Goal: Task Accomplishment & Management: Use online tool/utility

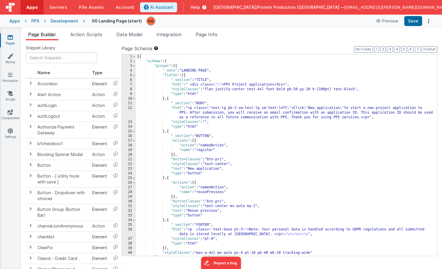
click at [12, 36] on icon at bounding box center [10, 37] width 5 height 6
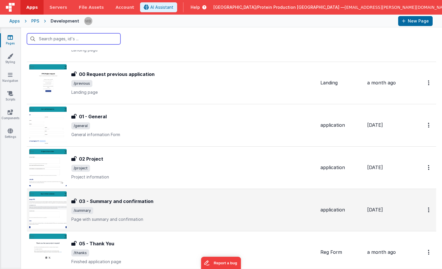
scroll to position [86, 0]
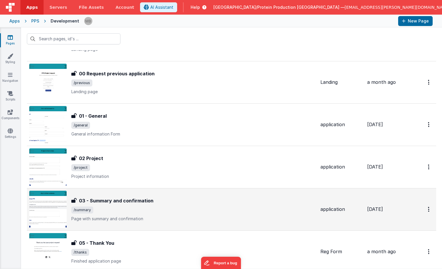
click at [118, 207] on span "/summary" at bounding box center [193, 209] width 244 height 7
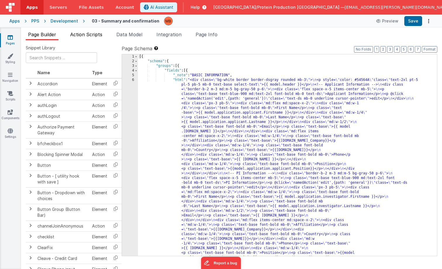
click at [95, 33] on span "Action Scripts" at bounding box center [86, 35] width 32 height 6
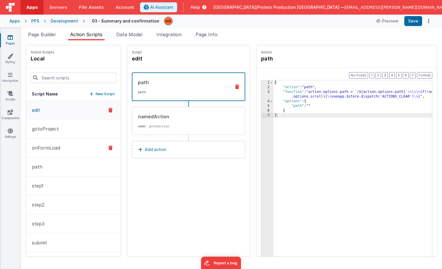
click at [60, 147] on button "onFormLoad" at bounding box center [73, 147] width 95 height 19
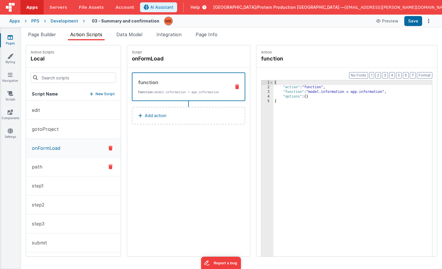
click at [50, 167] on button "path" at bounding box center [73, 166] width 95 height 19
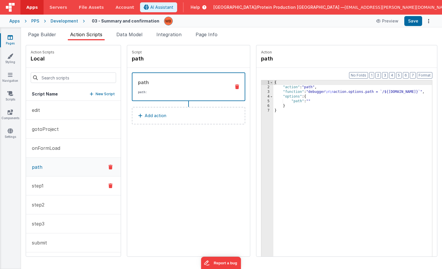
click at [50, 180] on button "step1" at bounding box center [73, 185] width 95 height 19
click at [45, 112] on button "edit" at bounding box center [73, 110] width 95 height 19
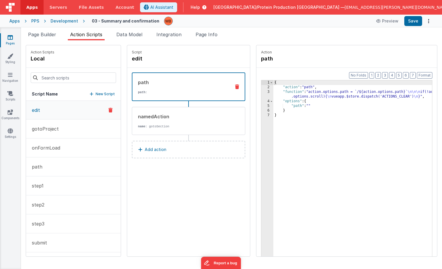
click at [261, 91] on div "3" at bounding box center [267, 94] width 12 height 9
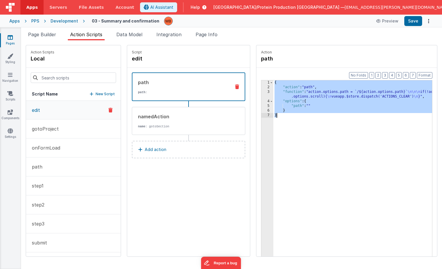
click at [261, 91] on div "3" at bounding box center [267, 94] width 12 height 9
click at [261, 93] on div "3" at bounding box center [267, 94] width 12 height 9
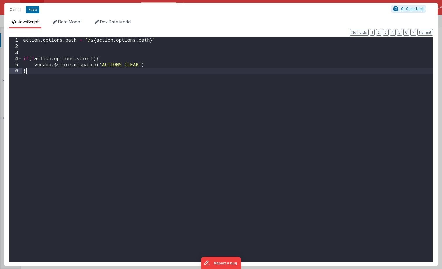
click at [253, 93] on div "action . options . path = ` / ${ action . options . path } ` if ( ! action . op…" at bounding box center [227, 155] width 410 height 237
click at [16, 8] on button "Cancel" at bounding box center [16, 10] width 18 height 8
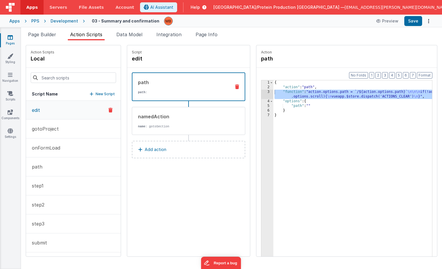
click at [9, 39] on icon at bounding box center [10, 37] width 5 height 6
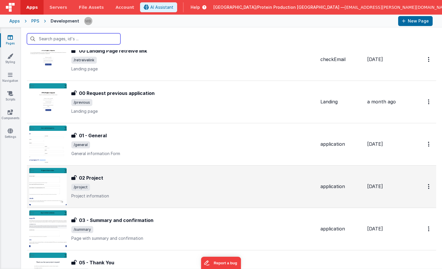
scroll to position [68, 0]
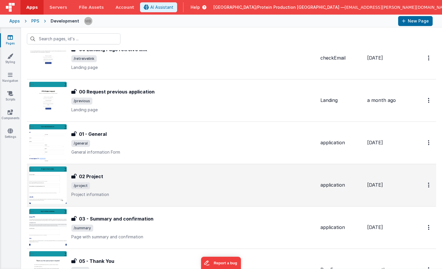
click at [121, 177] on div "02 Project" at bounding box center [193, 176] width 244 height 7
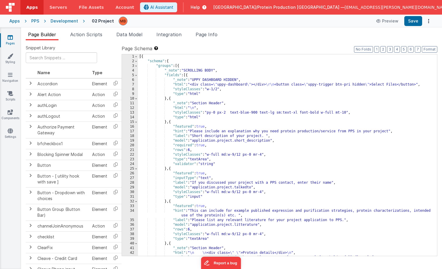
scroll to position [0, 4]
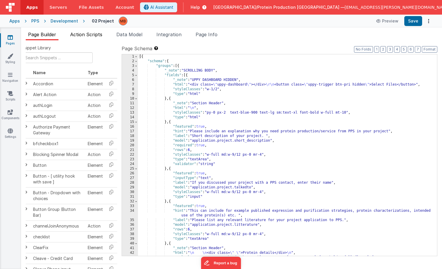
click at [99, 34] on span "Action Scripts" at bounding box center [86, 35] width 32 height 6
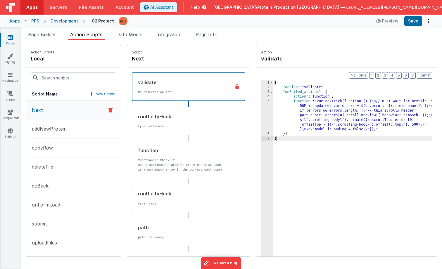
click at [261, 101] on div "5" at bounding box center [267, 115] width 12 height 33
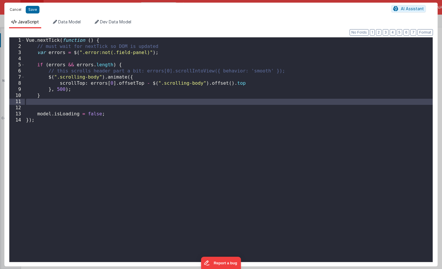
click at [17, 10] on button "Cancel" at bounding box center [16, 10] width 18 height 8
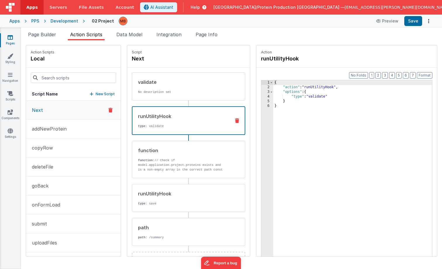
click at [154, 118] on div "runUtilityHook" at bounding box center [182, 116] width 88 height 7
click at [171, 154] on div "function function: // Check if model.application.project.proteins exists and is…" at bounding box center [179, 159] width 94 height 25
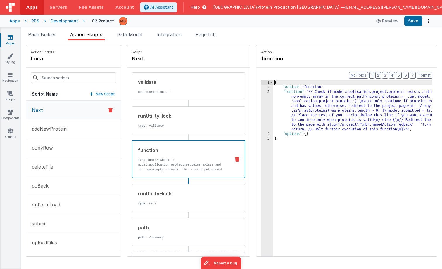
click at [261, 93] on div "3" at bounding box center [267, 111] width 12 height 42
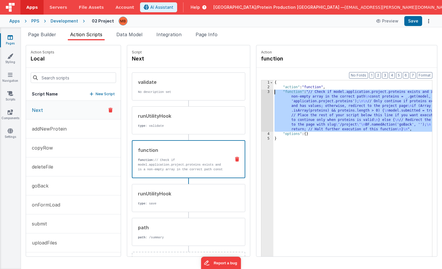
click at [261, 92] on div "3" at bounding box center [267, 111] width 12 height 42
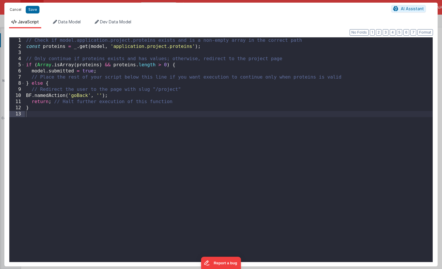
click at [15, 9] on button "Cancel" at bounding box center [16, 10] width 18 height 8
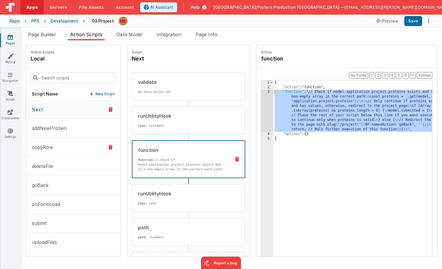
scroll to position [0, 0]
click at [51, 187] on button "goBack" at bounding box center [73, 185] width 95 height 19
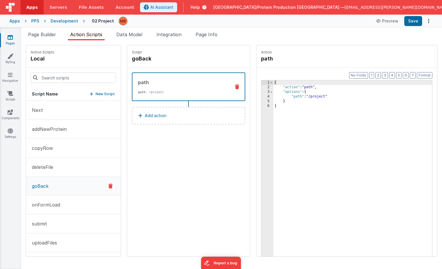
click at [9, 39] on icon at bounding box center [10, 37] width 5 height 6
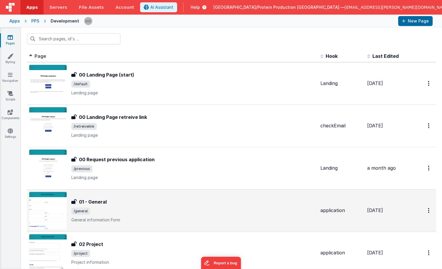
click at [132, 209] on span "/general" at bounding box center [193, 211] width 244 height 7
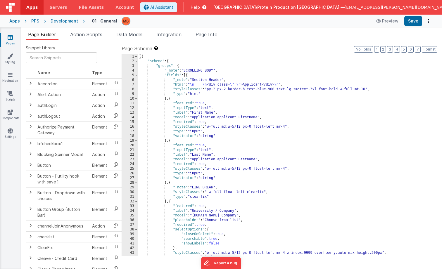
drag, startPoint x: 93, startPoint y: 35, endPoint x: 93, endPoint y: 44, distance: 9.1
click at [93, 35] on span "Action Scripts" at bounding box center [86, 35] width 32 height 6
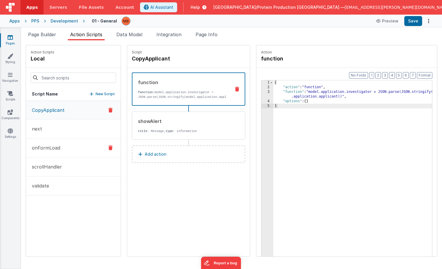
click at [61, 148] on button "onFormLoad" at bounding box center [73, 147] width 95 height 19
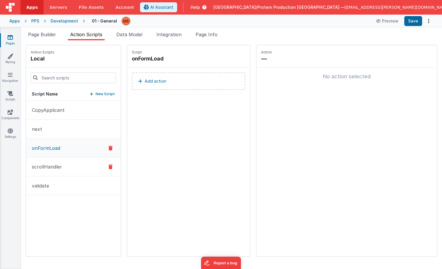
click at [61, 164] on p "scrollHandler" at bounding box center [45, 166] width 34 height 7
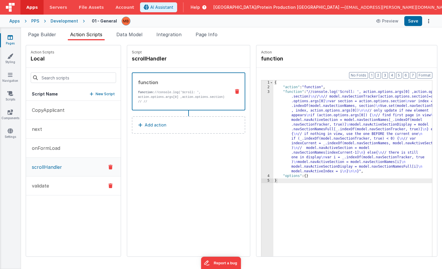
click at [60, 188] on button "validate" at bounding box center [73, 185] width 95 height 19
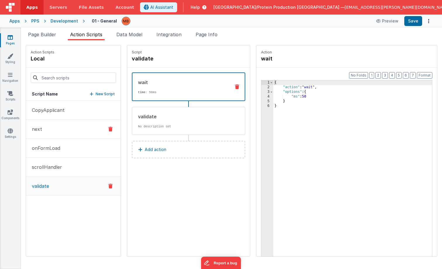
click at [53, 128] on button "next" at bounding box center [73, 129] width 95 height 19
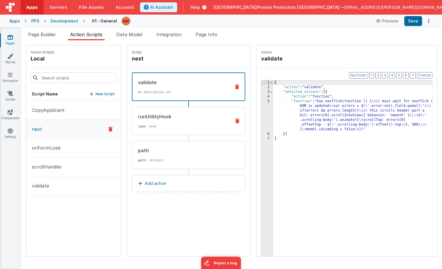
click at [149, 128] on p "type : save" at bounding box center [182, 126] width 88 height 5
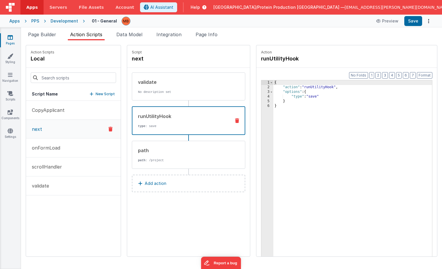
click at [293, 30] on div "Page Builder Action Scripts Data Model Integration Page Info Snippet Library Na…" at bounding box center [231, 148] width 421 height 242
click at [11, 38] on icon at bounding box center [10, 37] width 5 height 6
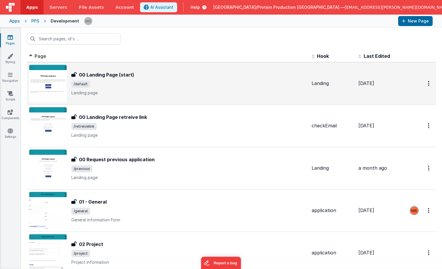
click at [134, 77] on div "00 Landing Page (start)" at bounding box center [188, 74] width 235 height 7
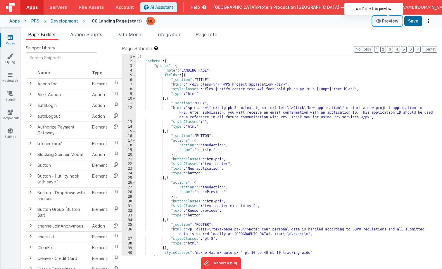
click at [388, 22] on button "Preview" at bounding box center [386, 20] width 29 height 9
click at [390, 22] on button "Preview" at bounding box center [386, 20] width 29 height 9
click at [11, 40] on link "Pages" at bounding box center [10, 40] width 21 height 12
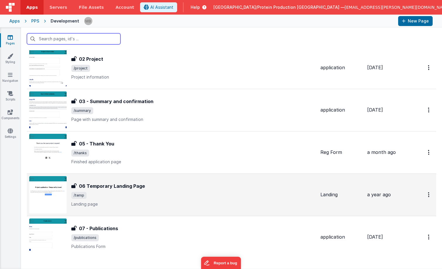
scroll to position [203, 0]
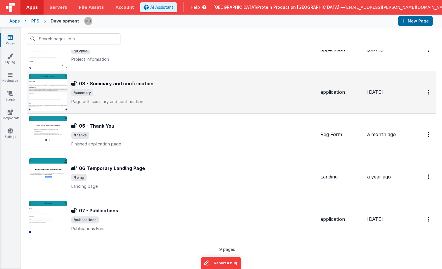
click at [157, 91] on span "/summary" at bounding box center [193, 92] width 244 height 7
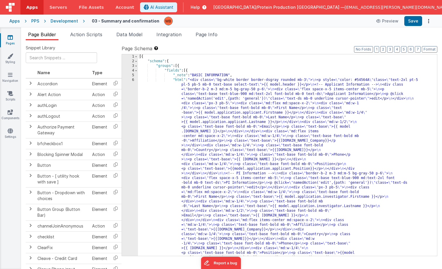
click at [133, 80] on div "6" at bounding box center [130, 262] width 16 height 369
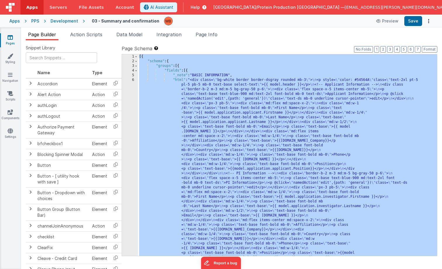
click at [133, 80] on div "6" at bounding box center [130, 262] width 16 height 369
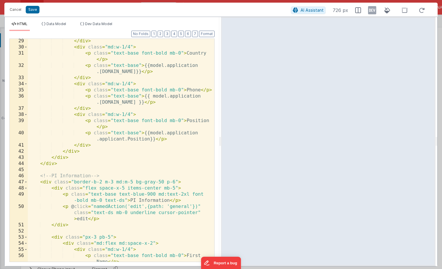
scroll to position [241, 0]
click at [85, 168] on div "</ div > < div class = "md:w-1/4" > < p class = "text-base font-bold mb-0" > Co…" at bounding box center [121, 158] width 186 height 241
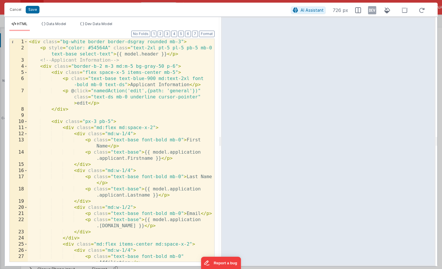
scroll to position [0, 0]
click at [13, 9] on button "Cancel" at bounding box center [16, 10] width 18 height 8
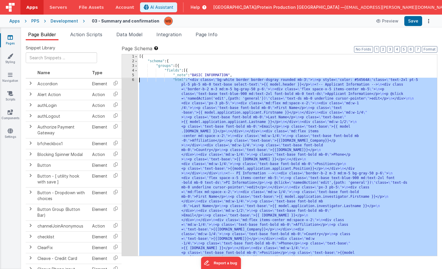
click at [130, 80] on div "6" at bounding box center [130, 262] width 16 height 369
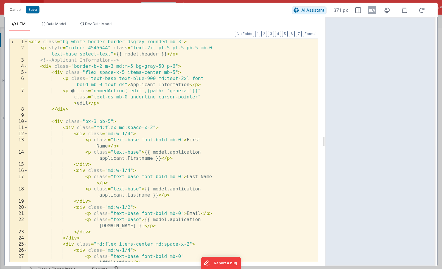
drag, startPoint x: 220, startPoint y: 141, endPoint x: 325, endPoint y: 154, distance: 105.9
click at [325, 154] on html "Cancel Save AI Assistant 371 px HTML Data Model Dev Data Model Format 7 6 5 4 3…" at bounding box center [221, 134] width 442 height 269
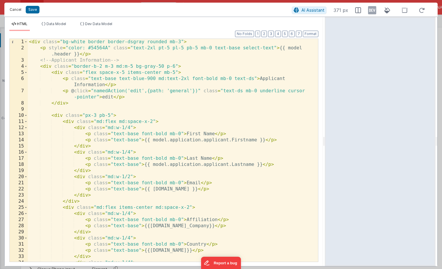
drag, startPoint x: 19, startPoint y: 8, endPoint x: 20, endPoint y: 13, distance: 5.0
click at [19, 8] on button "Cancel" at bounding box center [16, 10] width 18 height 8
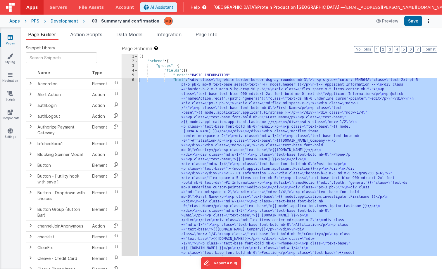
click at [226, 41] on div "Snippet Library Name Type Accordion Element Alert Action Action authLogin Actio…" at bounding box center [231, 159] width 421 height 238
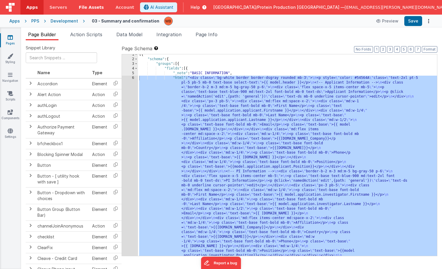
scroll to position [5, 0]
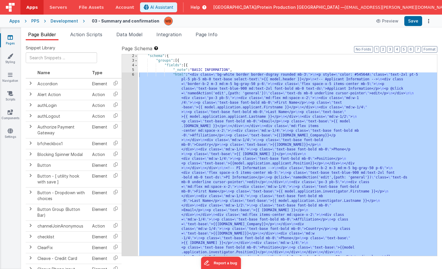
click at [13, 37] on link "Pages" at bounding box center [10, 40] width 21 height 12
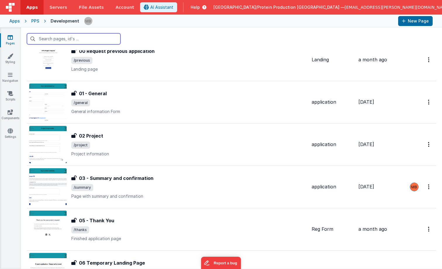
scroll to position [151, 0]
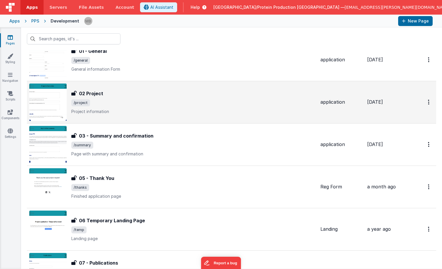
click at [134, 103] on span "/project" at bounding box center [193, 102] width 244 height 7
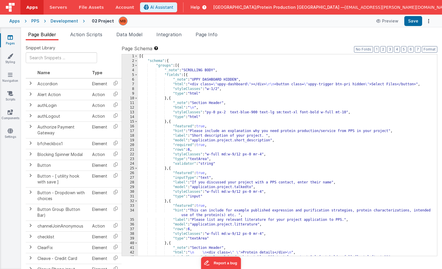
scroll to position [1, 0]
click at [261, 198] on div "[{ "schema" : { "groups" : [{ "_note" : "SCROLLING BODY" , "fields" : [{ "_note…" at bounding box center [287, 159] width 299 height 211
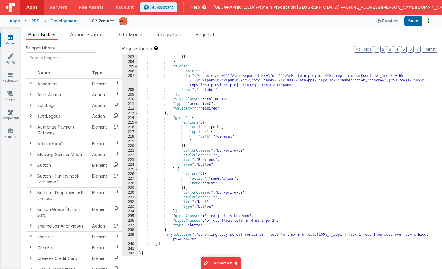
scroll to position [1004, 0]
drag, startPoint x: 86, startPoint y: 32, endPoint x: 88, endPoint y: 44, distance: 12.4
click at [86, 32] on span "Action Scripts" at bounding box center [86, 35] width 32 height 6
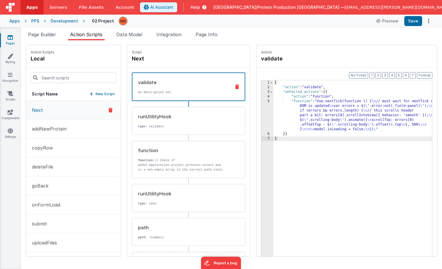
click at [62, 111] on button "Next" at bounding box center [73, 110] width 95 height 19
click at [187, 121] on div "runUtilityHook type : validate" at bounding box center [179, 121] width 94 height 16
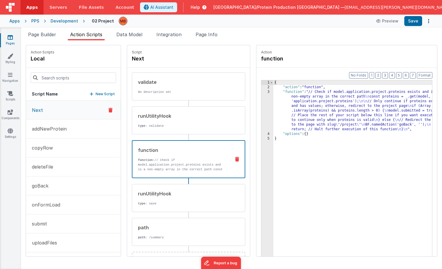
click at [188, 152] on div "function" at bounding box center [182, 150] width 88 height 7
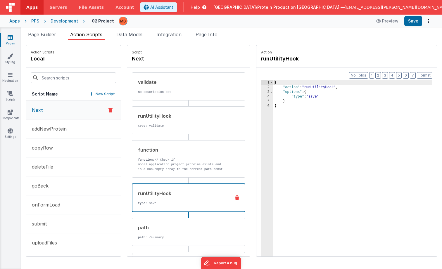
click at [194, 195] on div "runUtilityHook" at bounding box center [182, 193] width 88 height 7
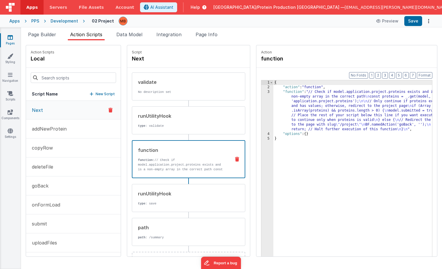
click at [174, 156] on div "function function: // Check if model.application.project.proteins exists and is…" at bounding box center [178, 159] width 93 height 25
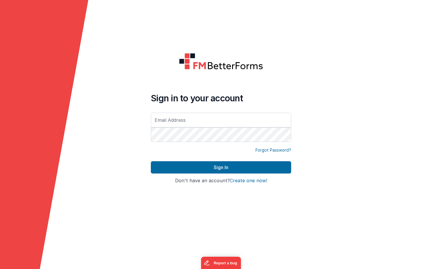
type input "[EMAIL_ADDRESS][PERSON_NAME][DOMAIN_NAME]"
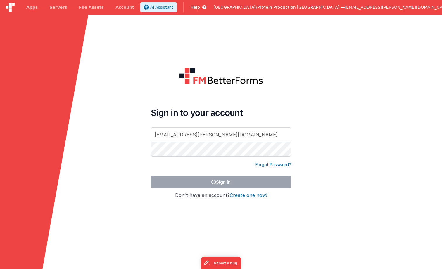
click at [233, 166] on div "Forgot Password?" at bounding box center [221, 165] width 140 height 6
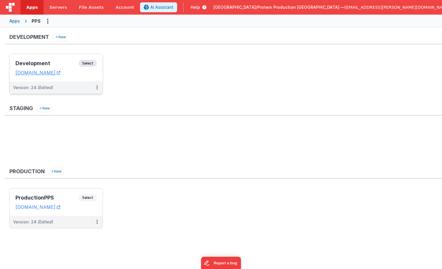
click at [90, 63] on span "Select" at bounding box center [88, 63] width 18 height 7
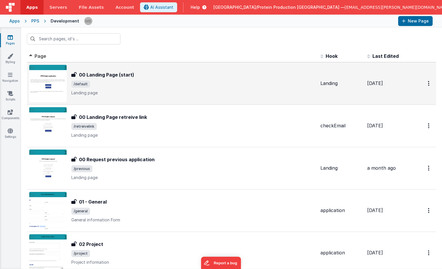
click at [160, 85] on span "/default" at bounding box center [193, 84] width 244 height 7
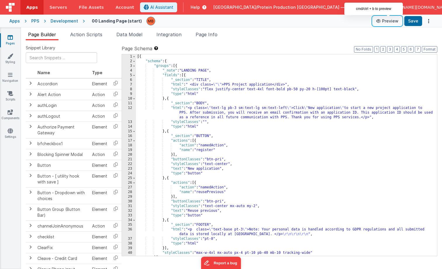
click at [391, 21] on button "Preview" at bounding box center [386, 20] width 29 height 9
click at [12, 40] on link "Pages" at bounding box center [10, 40] width 21 height 12
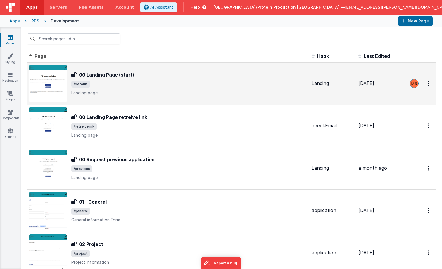
click at [208, 86] on span "/default" at bounding box center [188, 84] width 235 height 7
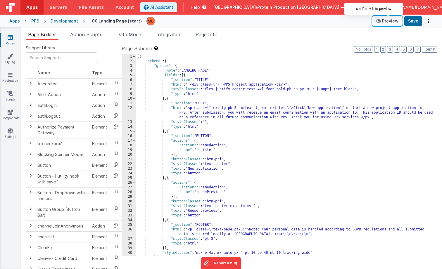
click at [389, 21] on button "Preview" at bounding box center [386, 20] width 29 height 9
click at [12, 34] on icon at bounding box center [10, 37] width 5 height 6
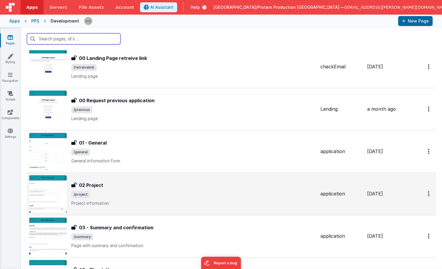
scroll to position [60, 0]
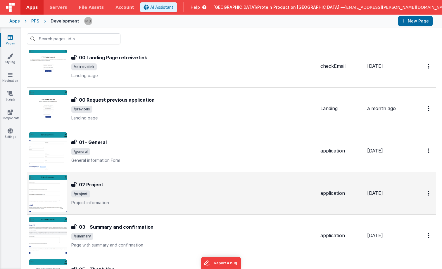
click at [179, 196] on span "/project" at bounding box center [193, 193] width 244 height 7
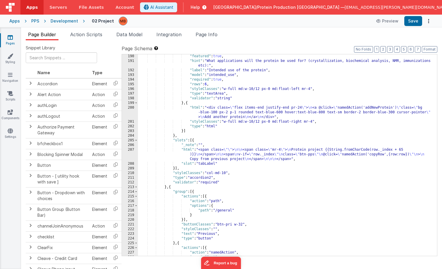
scroll to position [1004, 0]
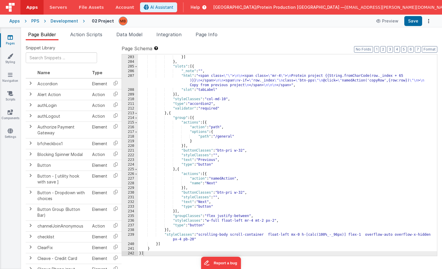
drag, startPoint x: 87, startPoint y: 37, endPoint x: 87, endPoint y: 40, distance: 3.5
click at [87, 37] on span "Action Scripts" at bounding box center [86, 35] width 32 height 6
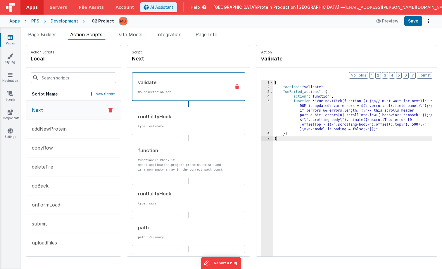
click at [261, 102] on div "5" at bounding box center [267, 115] width 12 height 33
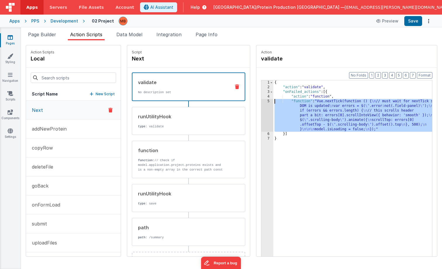
click at [261, 102] on div "5" at bounding box center [267, 115] width 12 height 33
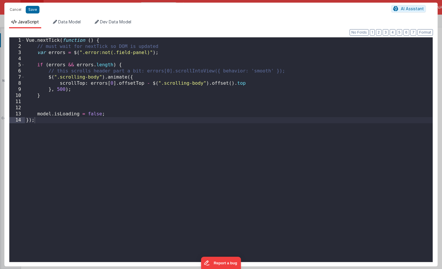
click at [253, 102] on div "Vue . nextTick ( function ( ) { // must wait for nextTick so DOM is updated var…" at bounding box center [228, 155] width 407 height 236
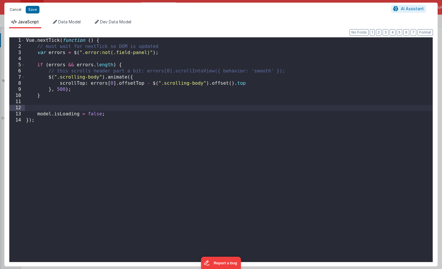
drag, startPoint x: 11, startPoint y: 10, endPoint x: 11, endPoint y: 34, distance: 24.2
click at [11, 10] on button "Cancel" at bounding box center [16, 10] width 18 height 8
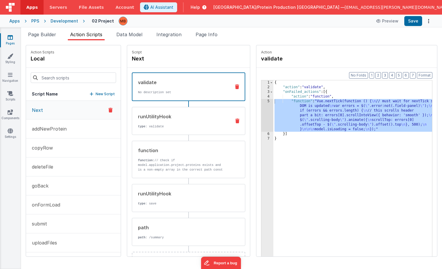
click at [177, 119] on div "runUtilityHook" at bounding box center [182, 116] width 88 height 7
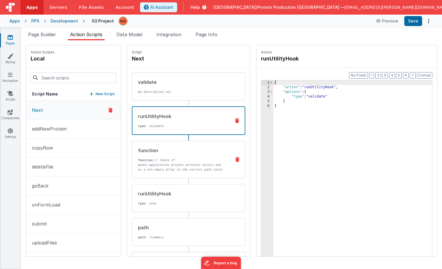
click at [183, 159] on p "function: // Check if model.application.project.proteins exists and is a non-em…" at bounding box center [182, 169] width 88 height 23
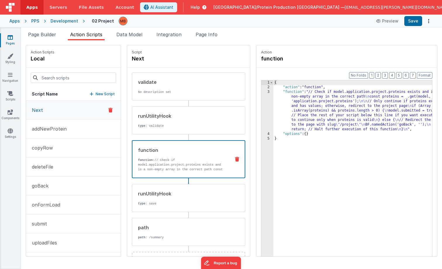
click at [261, 92] on div "3" at bounding box center [267, 111] width 12 height 42
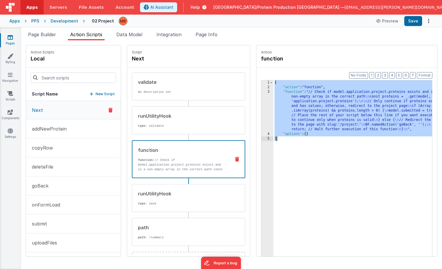
click at [261, 92] on div "3" at bounding box center [267, 111] width 12 height 42
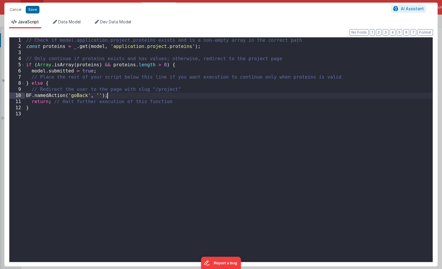
click at [253, 92] on div "// Check if model.application.project.proteins exists and is a non-empty array …" at bounding box center [228, 155] width 407 height 237
drag, startPoint x: 20, startPoint y: 10, endPoint x: 28, endPoint y: 32, distance: 23.4
click at [20, 10] on button "Cancel" at bounding box center [16, 10] width 18 height 8
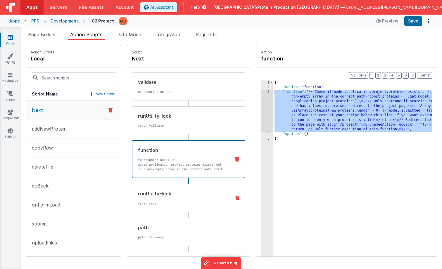
click at [160, 199] on div "runUtilityHook type : save" at bounding box center [179, 198] width 94 height 16
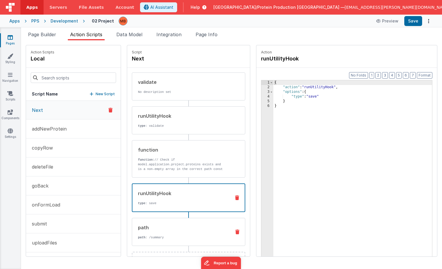
scroll to position [23, 0]
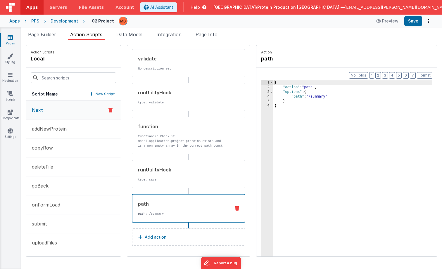
click at [167, 210] on div "path path : /summary" at bounding box center [178, 208] width 93 height 16
click at [12, 37] on icon at bounding box center [10, 37] width 5 height 6
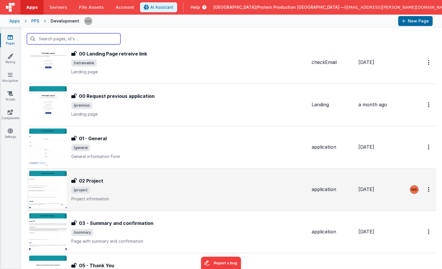
scroll to position [65, 0]
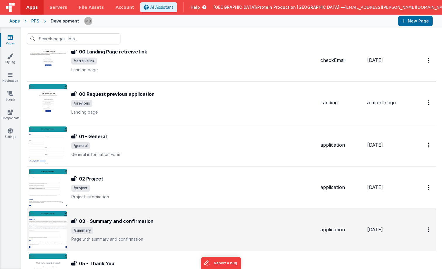
click at [140, 230] on span "/summary" at bounding box center [193, 230] width 244 height 7
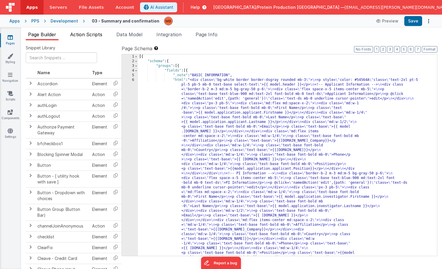
click at [92, 36] on span "Action Scripts" at bounding box center [86, 35] width 32 height 6
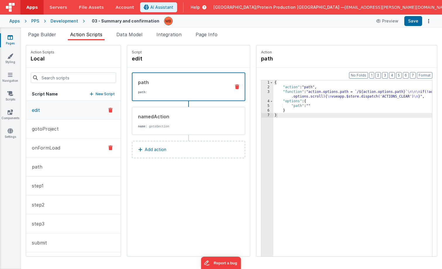
click at [61, 147] on button "onFormLoad" at bounding box center [73, 147] width 95 height 19
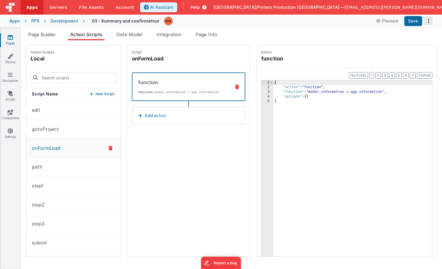
click at [431, 22] on button "Options" at bounding box center [428, 21] width 8 height 8
click at [324, 34] on button at bounding box center [221, 134] width 442 height 269
click at [213, 35] on span "Page Info" at bounding box center [206, 35] width 22 height 6
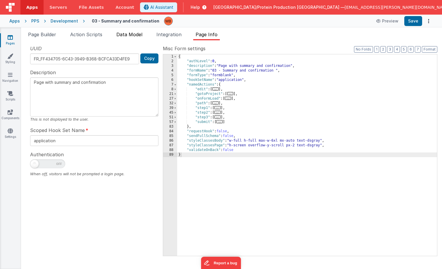
click at [138, 35] on span "Data Model" at bounding box center [129, 35] width 26 height 6
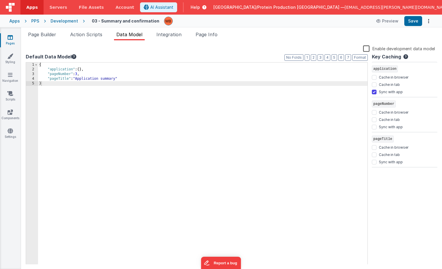
click at [11, 40] on icon at bounding box center [10, 37] width 5 height 6
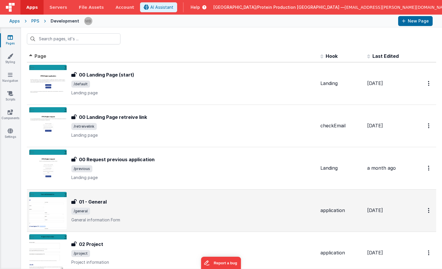
click at [146, 202] on div "01 - General" at bounding box center [193, 201] width 244 height 7
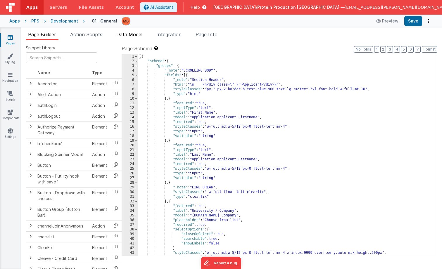
click at [137, 34] on span "Data Model" at bounding box center [129, 35] width 26 height 6
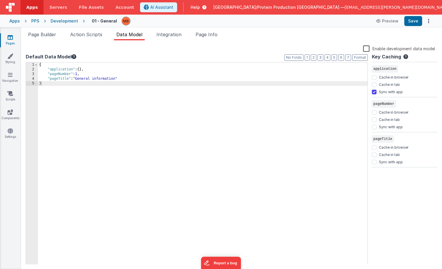
click at [14, 39] on link "Pages" at bounding box center [10, 40] width 21 height 12
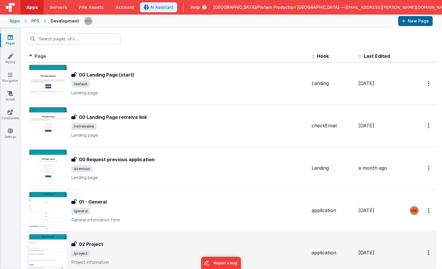
click at [140, 238] on div "02 Project 02 Project /project Project information" at bounding box center [167, 252] width 277 height 37
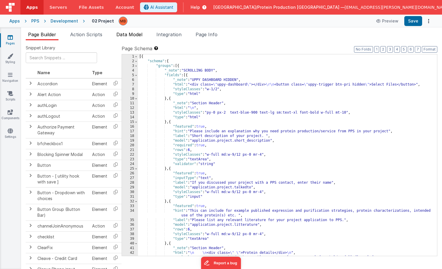
click at [133, 32] on span "Data Model" at bounding box center [129, 35] width 26 height 6
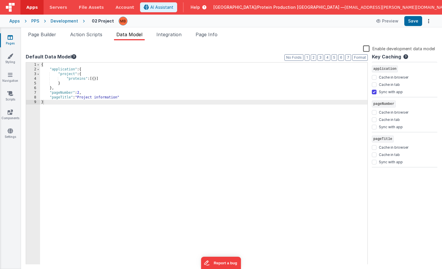
click at [10, 38] on icon at bounding box center [10, 37] width 5 height 6
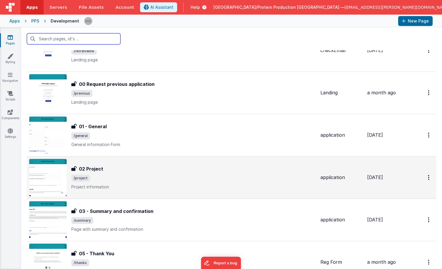
scroll to position [76, 0]
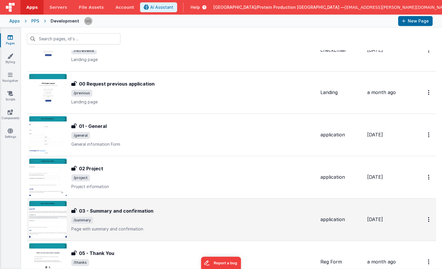
click at [169, 225] on div "03 - Summary and confirmation 03 - Summary and confirmation /summary Page with …" at bounding box center [193, 219] width 244 height 25
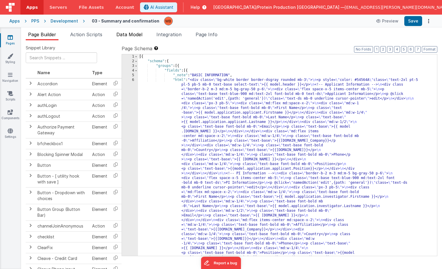
click at [139, 36] on span "Data Model" at bounding box center [129, 35] width 26 height 6
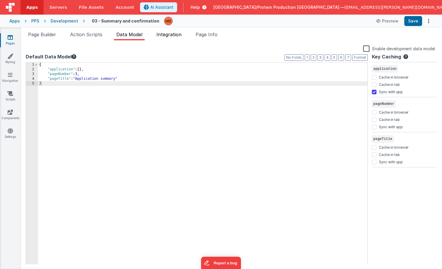
click at [175, 36] on span "Integration" at bounding box center [168, 35] width 25 height 6
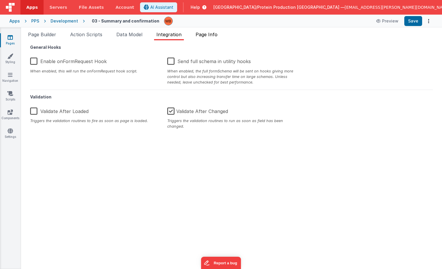
click at [211, 38] on li "Page Info" at bounding box center [206, 35] width 27 height 9
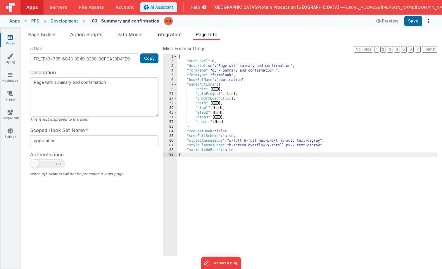
click at [172, 34] on span "Integration" at bounding box center [168, 35] width 25 height 6
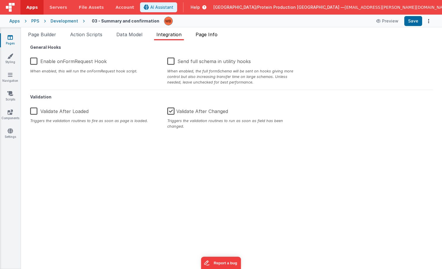
click at [206, 32] on span "Page Info" at bounding box center [206, 35] width 22 height 6
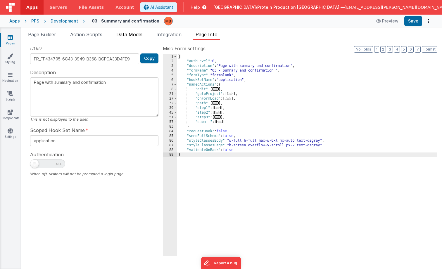
click at [130, 35] on span "Data Model" at bounding box center [129, 35] width 26 height 6
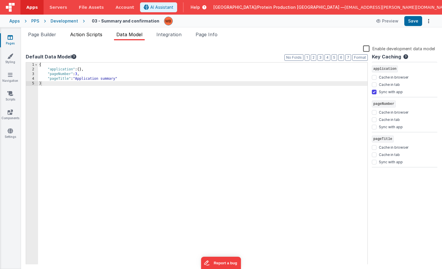
click at [91, 35] on span "Action Scripts" at bounding box center [86, 35] width 32 height 6
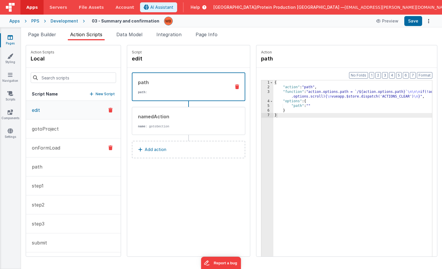
click at [68, 147] on button "onFormLoad" at bounding box center [73, 147] width 95 height 19
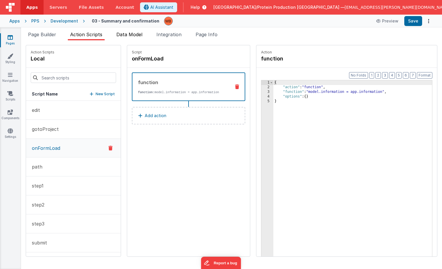
click at [130, 34] on span "Data Model" at bounding box center [129, 35] width 26 height 6
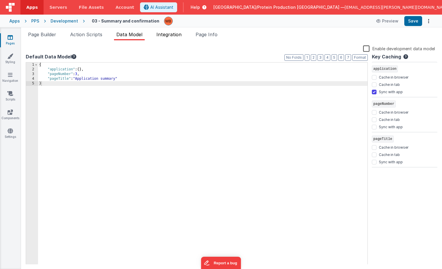
click at [178, 37] on span "Integration" at bounding box center [168, 35] width 25 height 6
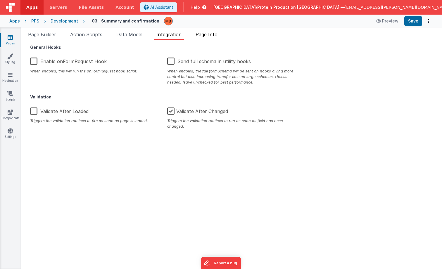
click at [205, 37] on span "Page Info" at bounding box center [206, 35] width 22 height 6
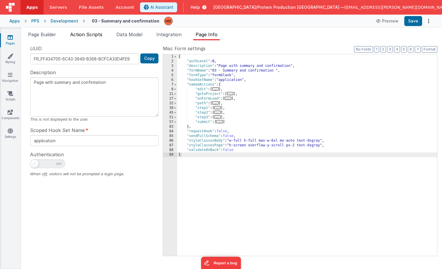
click at [96, 34] on span "Action Scripts" at bounding box center [86, 35] width 32 height 6
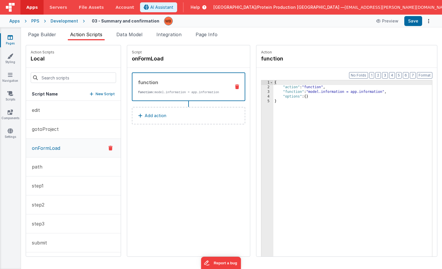
click at [55, 40] on div "Snippet Library Name Type Accordion Element Alert Action Action authLogin Actio…" at bounding box center [231, 154] width 421 height 229
click at [50, 36] on span "Page Builder" at bounding box center [42, 35] width 28 height 6
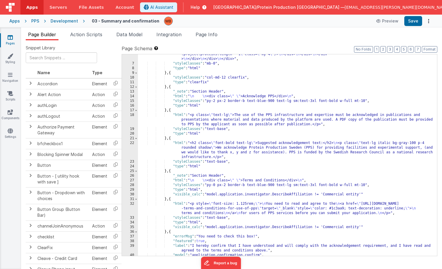
scroll to position [385, 0]
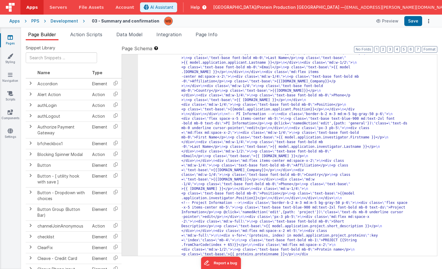
scroll to position [0, 0]
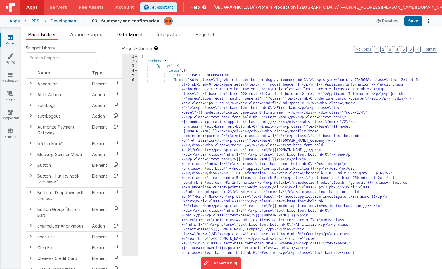
click at [128, 34] on span "Data Model" at bounding box center [129, 35] width 26 height 6
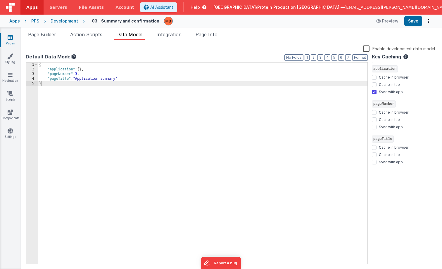
click at [281, 45] on div "Enable development data model" at bounding box center [230, 49] width 409 height 8
click at [84, 34] on span "Action Scripts" at bounding box center [86, 35] width 32 height 6
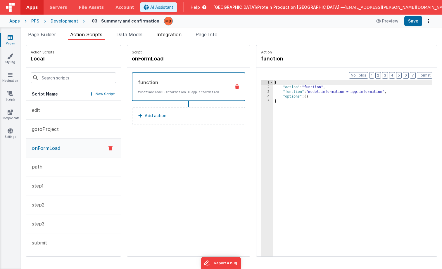
click at [171, 34] on span "Integration" at bounding box center [168, 35] width 25 height 6
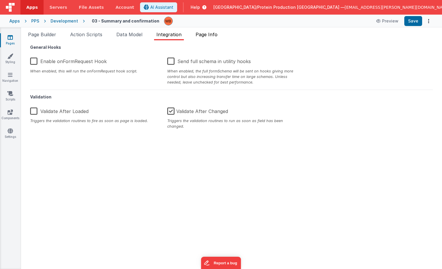
click at [210, 34] on span "Page Info" at bounding box center [206, 35] width 22 height 6
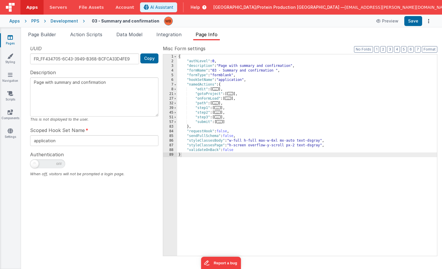
click at [286, 103] on div "{ "authLevel" : 0 , "description" : "Page with summary and confirmation" , "for…" at bounding box center [307, 159] width 260 height 211
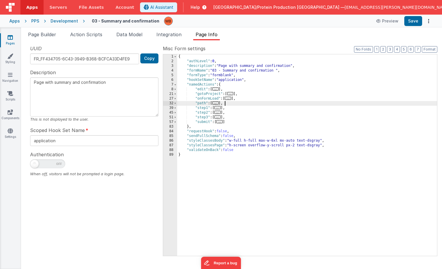
click at [251, 44] on div "Snippet Library Name Type Accordion Element Alert Action Action authLogin Actio…" at bounding box center [231, 154] width 421 height 229
click at [122, 34] on span "Data Model" at bounding box center [129, 35] width 26 height 6
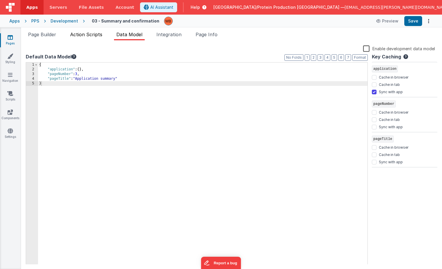
click at [88, 37] on span "Action Scripts" at bounding box center [86, 35] width 32 height 6
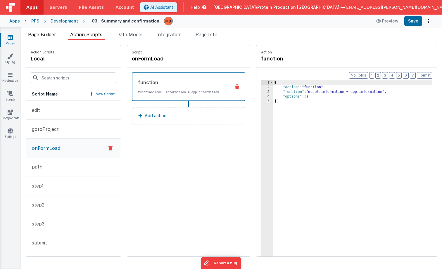
click at [52, 36] on span "Page Builder" at bounding box center [42, 35] width 28 height 6
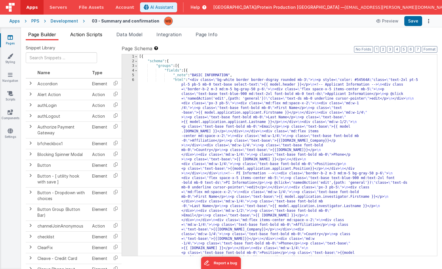
click at [90, 36] on span "Action Scripts" at bounding box center [86, 35] width 32 height 6
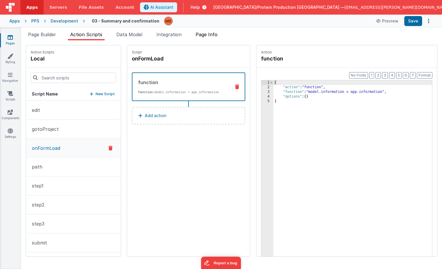
click at [214, 38] on li "Page Info" at bounding box center [206, 35] width 27 height 9
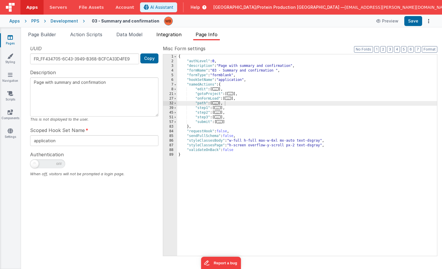
click at [169, 36] on span "Integration" at bounding box center [168, 35] width 25 height 6
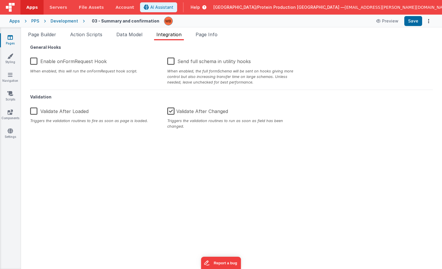
click at [11, 38] on icon at bounding box center [10, 37] width 5 height 6
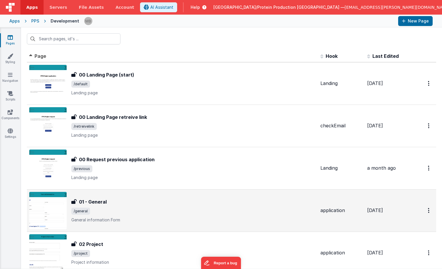
click at [147, 208] on span "/general" at bounding box center [193, 211] width 244 height 7
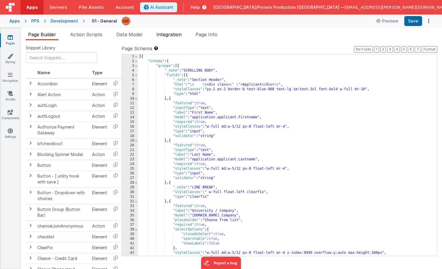
click at [166, 34] on span "Integration" at bounding box center [168, 35] width 25 height 6
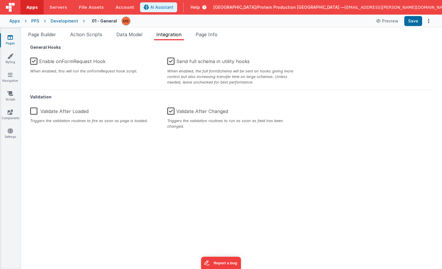
click at [6, 36] on link "Pages" at bounding box center [10, 40] width 21 height 12
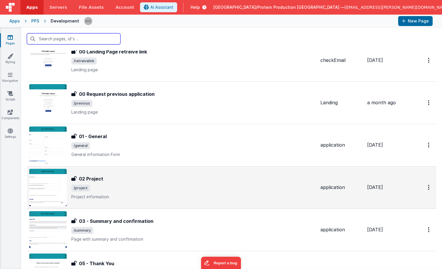
scroll to position [82, 0]
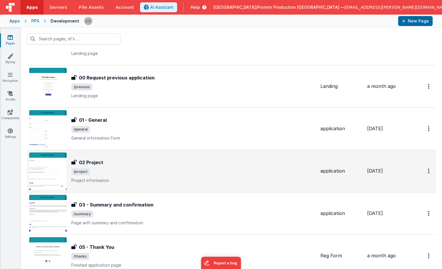
click at [112, 175] on span "/project" at bounding box center [193, 171] width 244 height 7
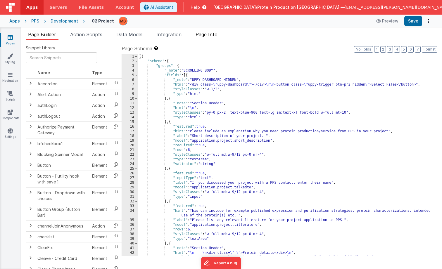
click at [208, 35] on span "Page Info" at bounding box center [206, 35] width 22 height 6
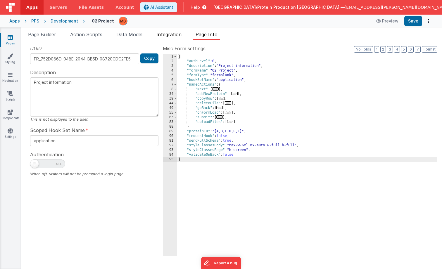
click at [171, 36] on span "Integration" at bounding box center [168, 35] width 25 height 6
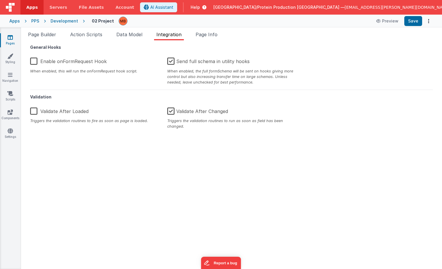
click at [11, 41] on link "Pages" at bounding box center [10, 40] width 21 height 12
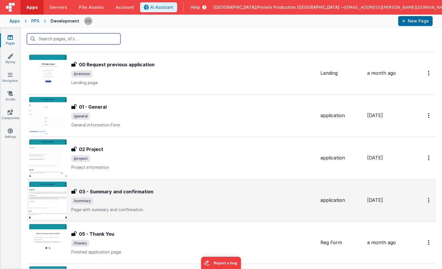
scroll to position [95, 0]
click at [140, 190] on h3 "03 - Summary and confirmation" at bounding box center [116, 191] width 74 height 7
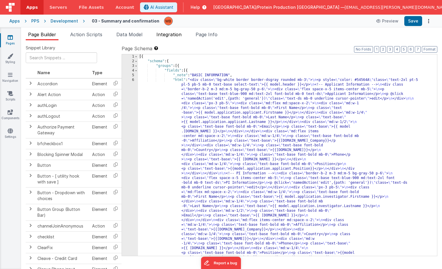
click at [162, 36] on span "Integration" at bounding box center [168, 35] width 25 height 6
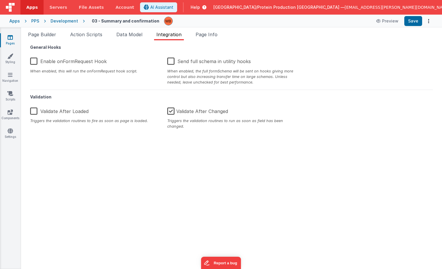
click at [170, 59] on label "Send full schema in utility hooks" at bounding box center [209, 60] width 84 height 13
click at [0, 0] on input "Send full schema in utility hooks" at bounding box center [0, 0] width 0 height 0
click at [411, 24] on button "Save" at bounding box center [413, 21] width 18 height 10
click at [369, 124] on div "General Hooks Enable onFormRequest Hook When enabled, this will run the onFormR…" at bounding box center [231, 154] width 411 height 219
click at [8, 39] on icon at bounding box center [10, 37] width 5 height 6
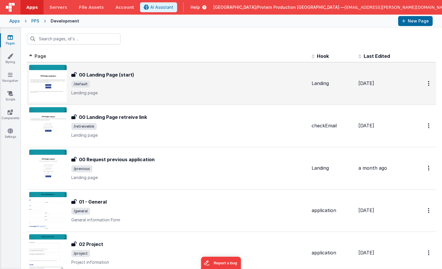
click at [131, 88] on div "00 Landing Page (start) 00 Landing Page (start) /default Landing page" at bounding box center [188, 83] width 235 height 25
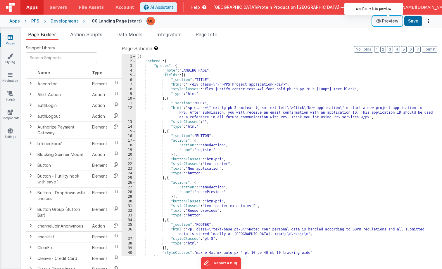
click at [389, 22] on button "Preview" at bounding box center [386, 20] width 29 height 9
click at [11, 38] on icon at bounding box center [10, 37] width 5 height 6
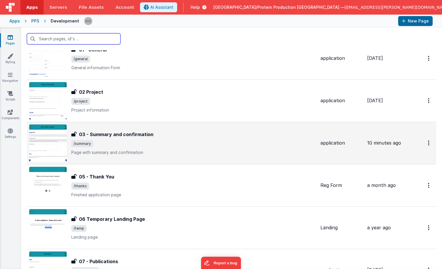
scroll to position [154, 0]
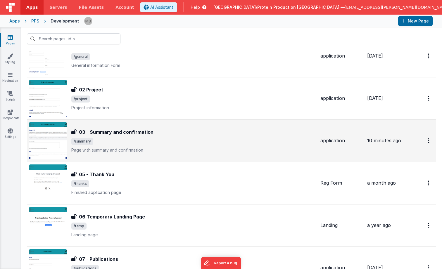
click at [149, 133] on h3 "03 - Summary and confirmation" at bounding box center [116, 131] width 74 height 7
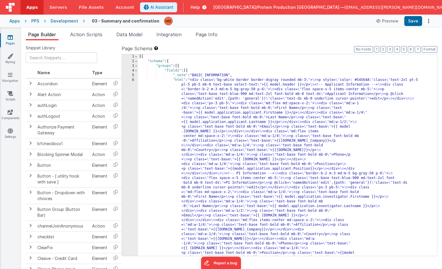
drag, startPoint x: 92, startPoint y: 37, endPoint x: 99, endPoint y: 55, distance: 19.5
click at [92, 37] on span "Action Scripts" at bounding box center [86, 35] width 32 height 6
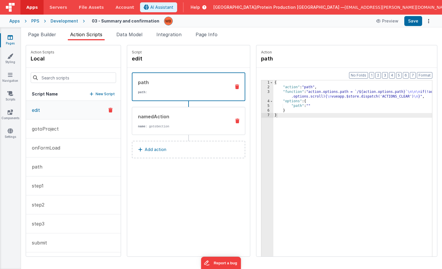
click at [132, 122] on div "namedAction name : gotoSection" at bounding box center [179, 121] width 94 height 16
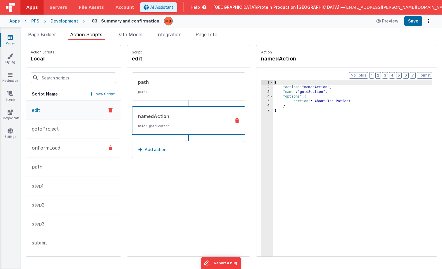
click at [55, 144] on p "onFormLoad" at bounding box center [44, 147] width 32 height 7
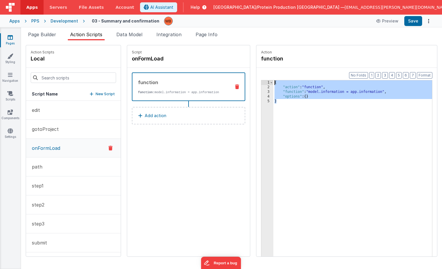
drag, startPoint x: 262, startPoint y: 103, endPoint x: 252, endPoint y: 78, distance: 27.2
click at [256, 78] on div "Format 7 6 5 4 3 2 1 No Folds 1 2 3 4 5 { "action" : "function" , "function" : …" at bounding box center [346, 173] width 180 height 211
click at [297, 99] on div "{ "action" : "function" , "function" : "model.information = app.information" , …" at bounding box center [360, 182] width 174 height 204
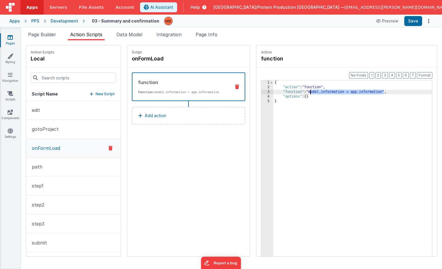
drag, startPoint x: 369, startPoint y: 92, endPoint x: 295, endPoint y: 91, distance: 73.9
click at [295, 91] on div "{ "action" : "function" , "function" : "model.information = app.information" , …" at bounding box center [360, 182] width 174 height 204
click at [300, 146] on div "{ "action" : "function" , "function" : "model.information = app.information" , …" at bounding box center [360, 182] width 174 height 204
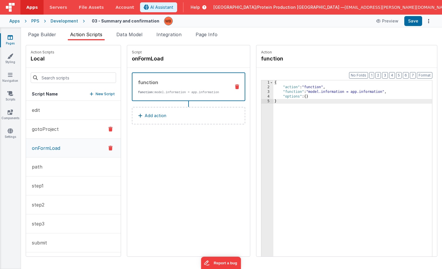
click at [58, 128] on button "gotoProject" at bounding box center [73, 129] width 95 height 19
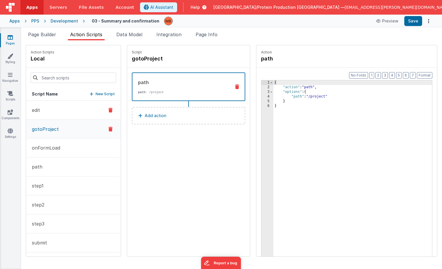
click at [55, 110] on button "edit" at bounding box center [73, 110] width 95 height 19
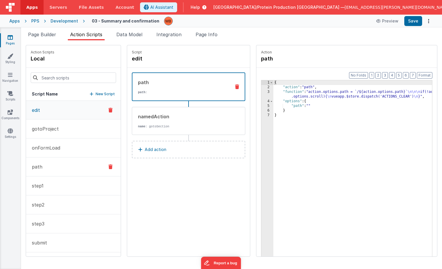
click at [54, 166] on button "path" at bounding box center [73, 166] width 95 height 19
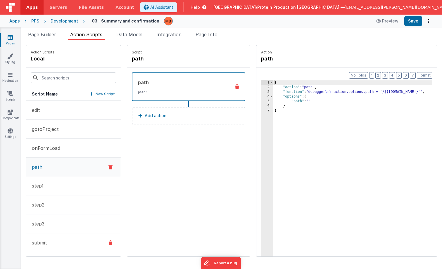
click at [57, 239] on button "submit" at bounding box center [73, 242] width 95 height 19
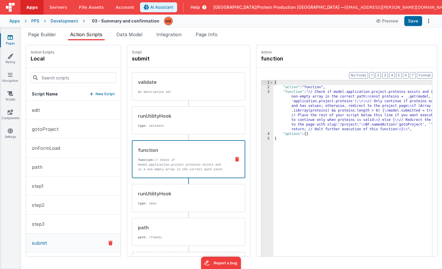
click at [180, 168] on p "function: // Check if model.application.project.proteins exists and is a non-em…" at bounding box center [182, 169] width 88 height 23
click at [261, 93] on div "3" at bounding box center [267, 111] width 12 height 42
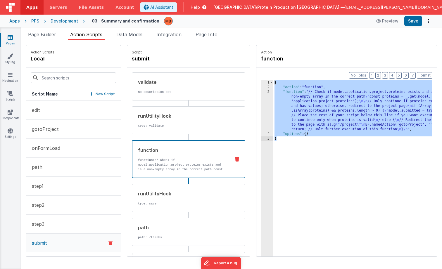
click at [261, 93] on div "3" at bounding box center [267, 111] width 12 height 42
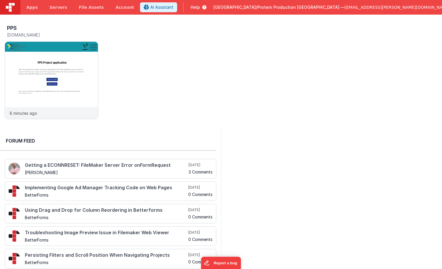
click at [11, 4] on img at bounding box center [10, 7] width 9 height 9
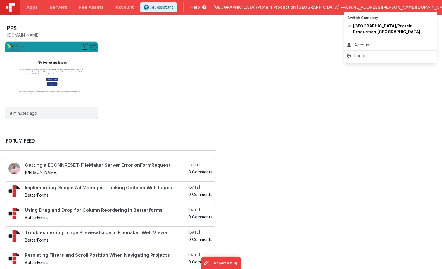
drag, startPoint x: 307, startPoint y: 52, endPoint x: 281, endPoint y: 26, distance: 36.6
click at [307, 52] on button at bounding box center [221, 134] width 442 height 269
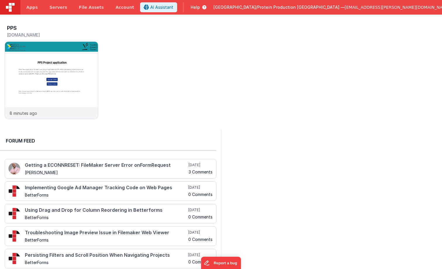
click at [206, 8] on icon at bounding box center [203, 7] width 6 height 6
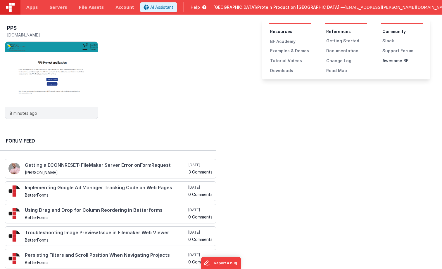
click at [396, 60] on div "Awesome BF" at bounding box center [402, 61] width 41 height 6
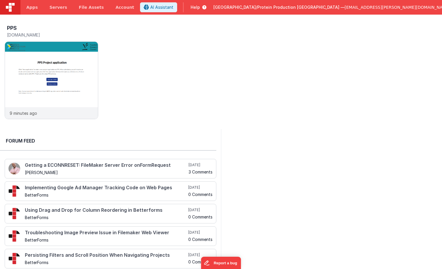
click at [200, 5] on span "Help" at bounding box center [194, 7] width 9 height 6
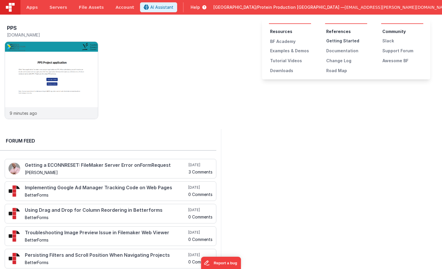
click at [331, 39] on div "Getting Started" at bounding box center [346, 41] width 41 height 6
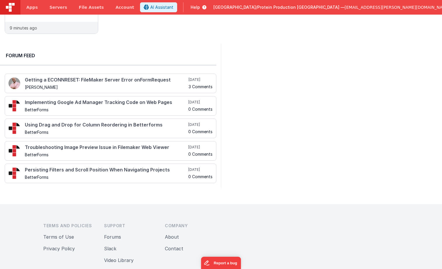
scroll to position [84, 0]
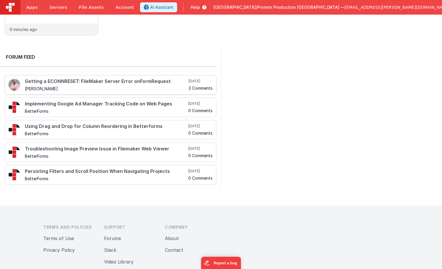
click at [147, 82] on h4 "Getting a ECONNRESET: FileMaker Server Error onFormRequest" at bounding box center [106, 81] width 162 height 5
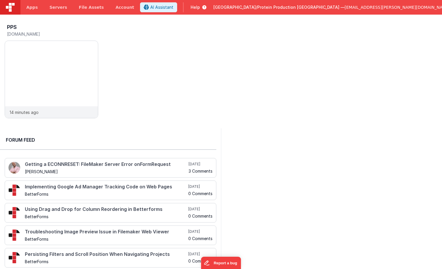
scroll to position [0, 0]
